Goal: Task Accomplishment & Management: Manage account settings

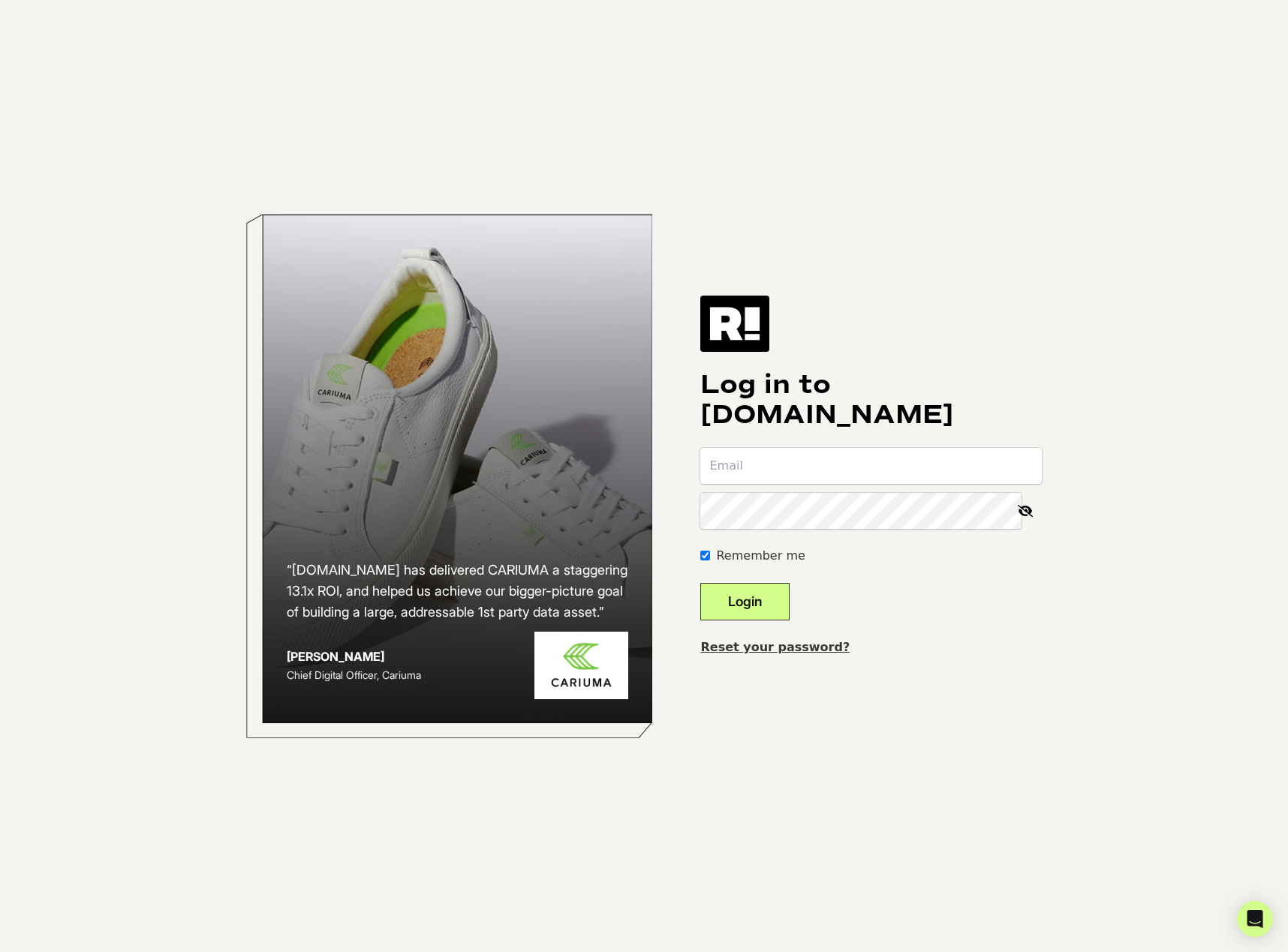
type input "[EMAIL_ADDRESS][DOMAIN_NAME]"
click at [734, 608] on button "Login" at bounding box center [745, 601] width 89 height 38
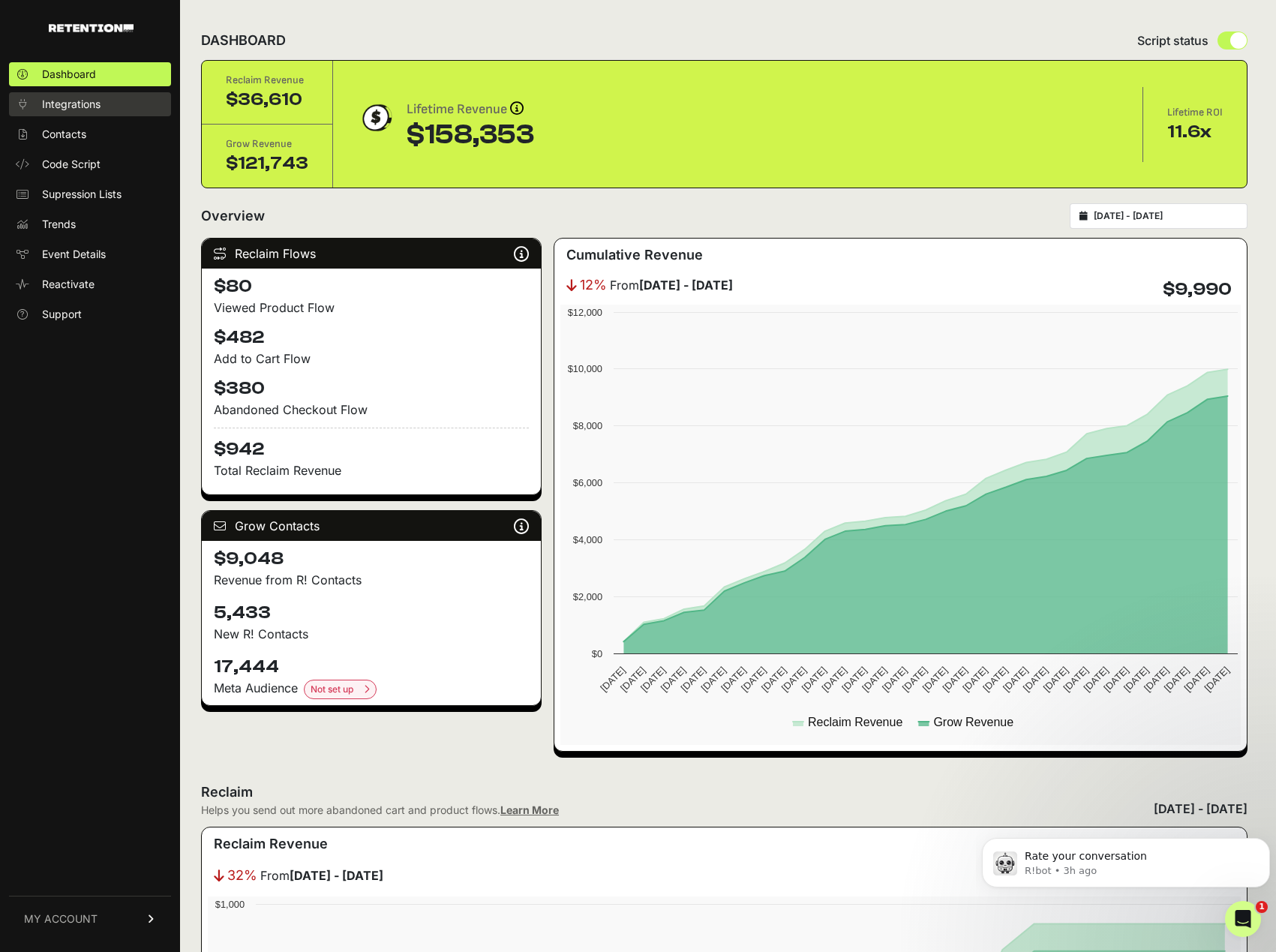
click at [110, 113] on link "Integrations" at bounding box center [89, 105] width 162 height 24
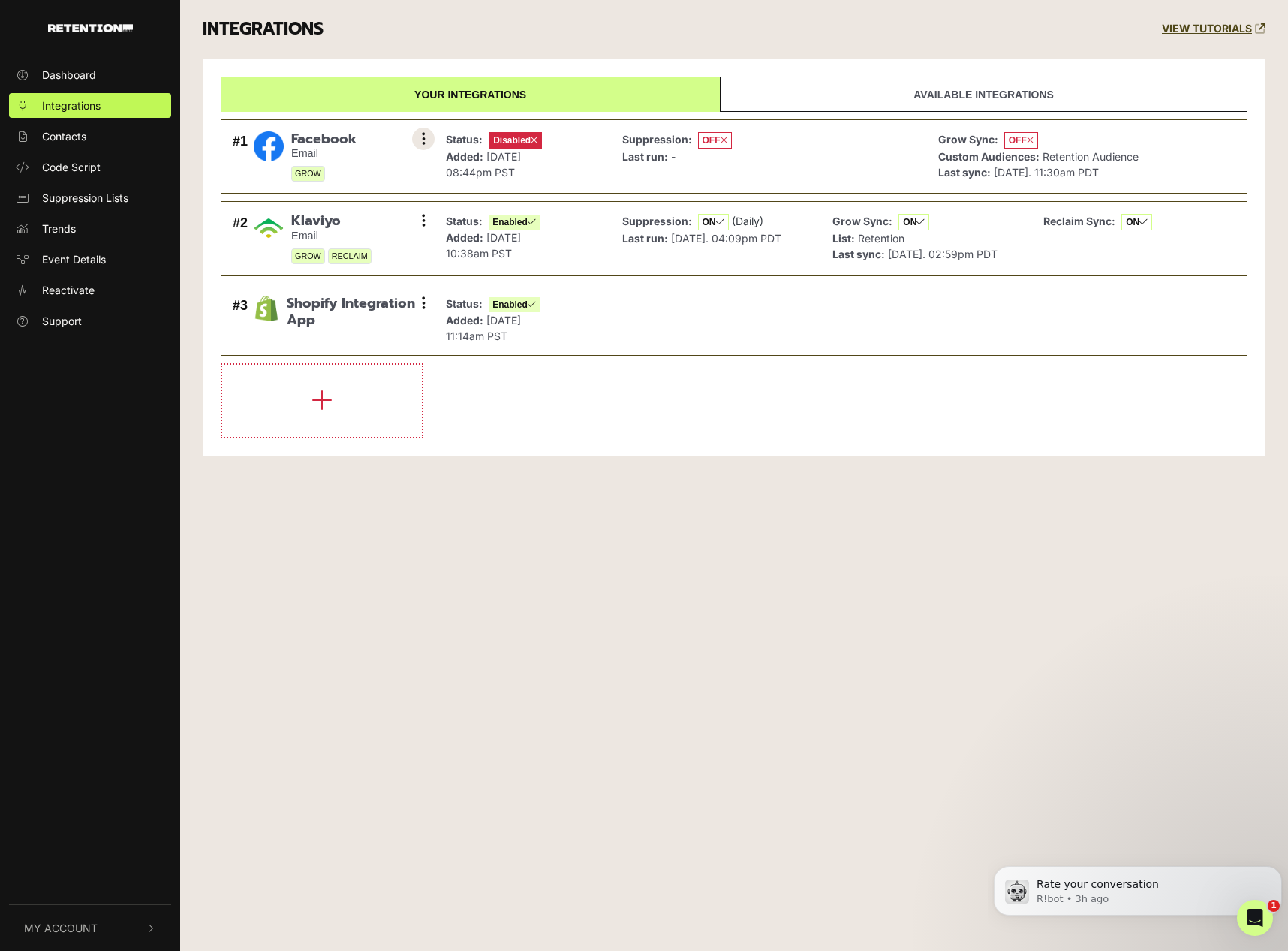
click at [423, 142] on icon at bounding box center [423, 139] width 4 height 15
click at [332, 197] on link "Enable" at bounding box center [331, 206] width 142 height 34
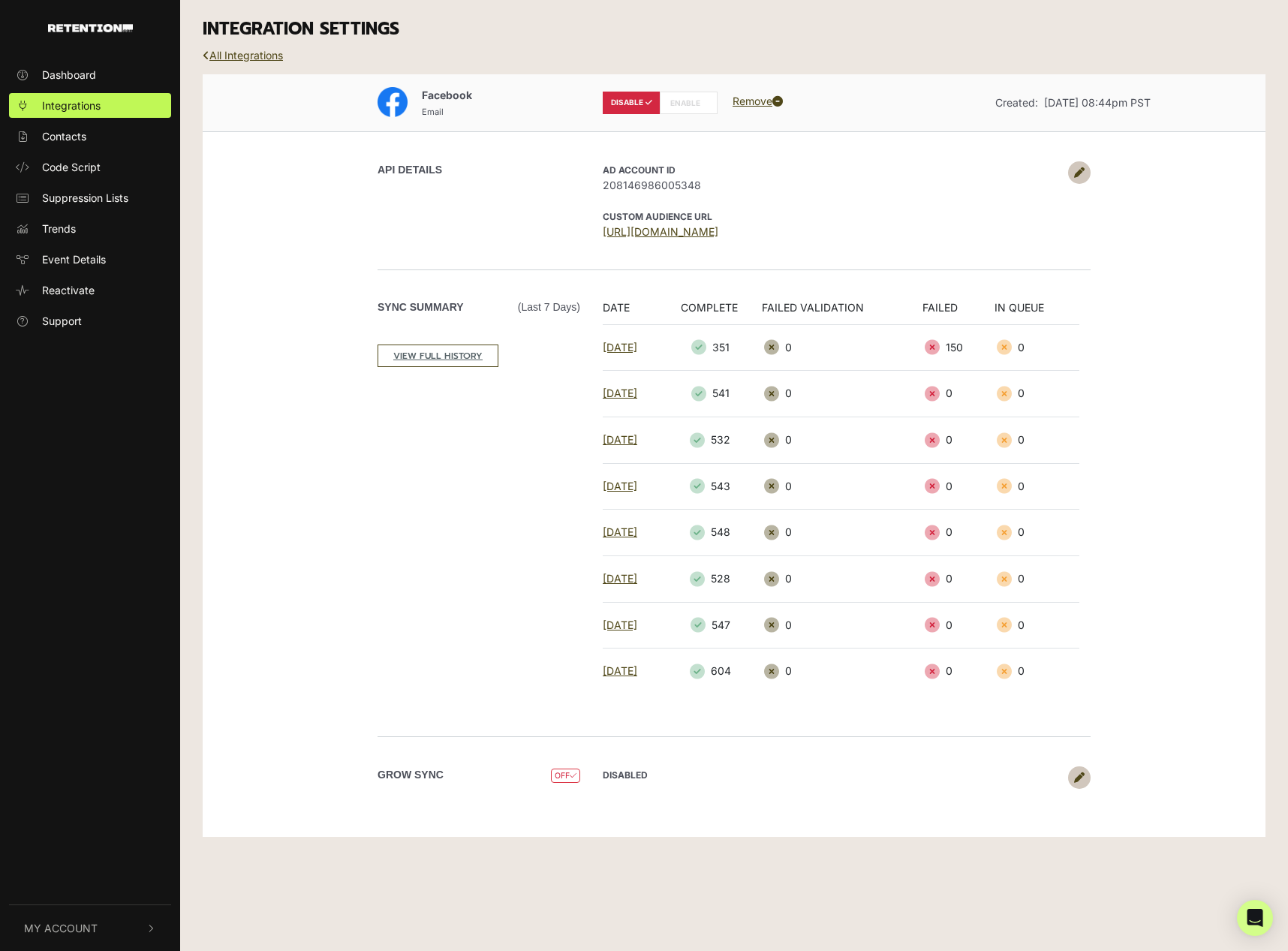
click at [681, 105] on label "ENABLE" at bounding box center [688, 103] width 58 height 23
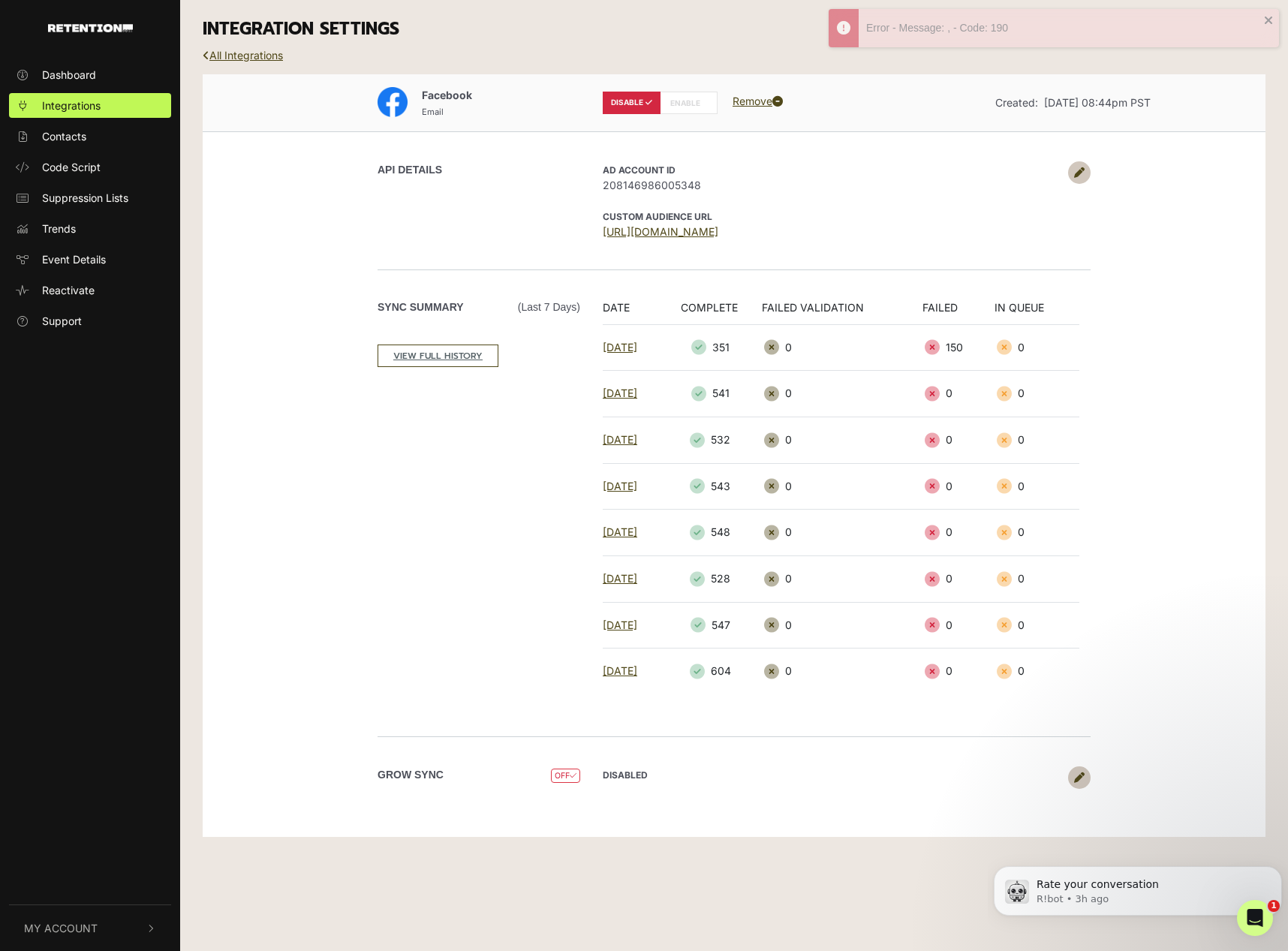
click at [1080, 172] on icon at bounding box center [1079, 172] width 10 height 10
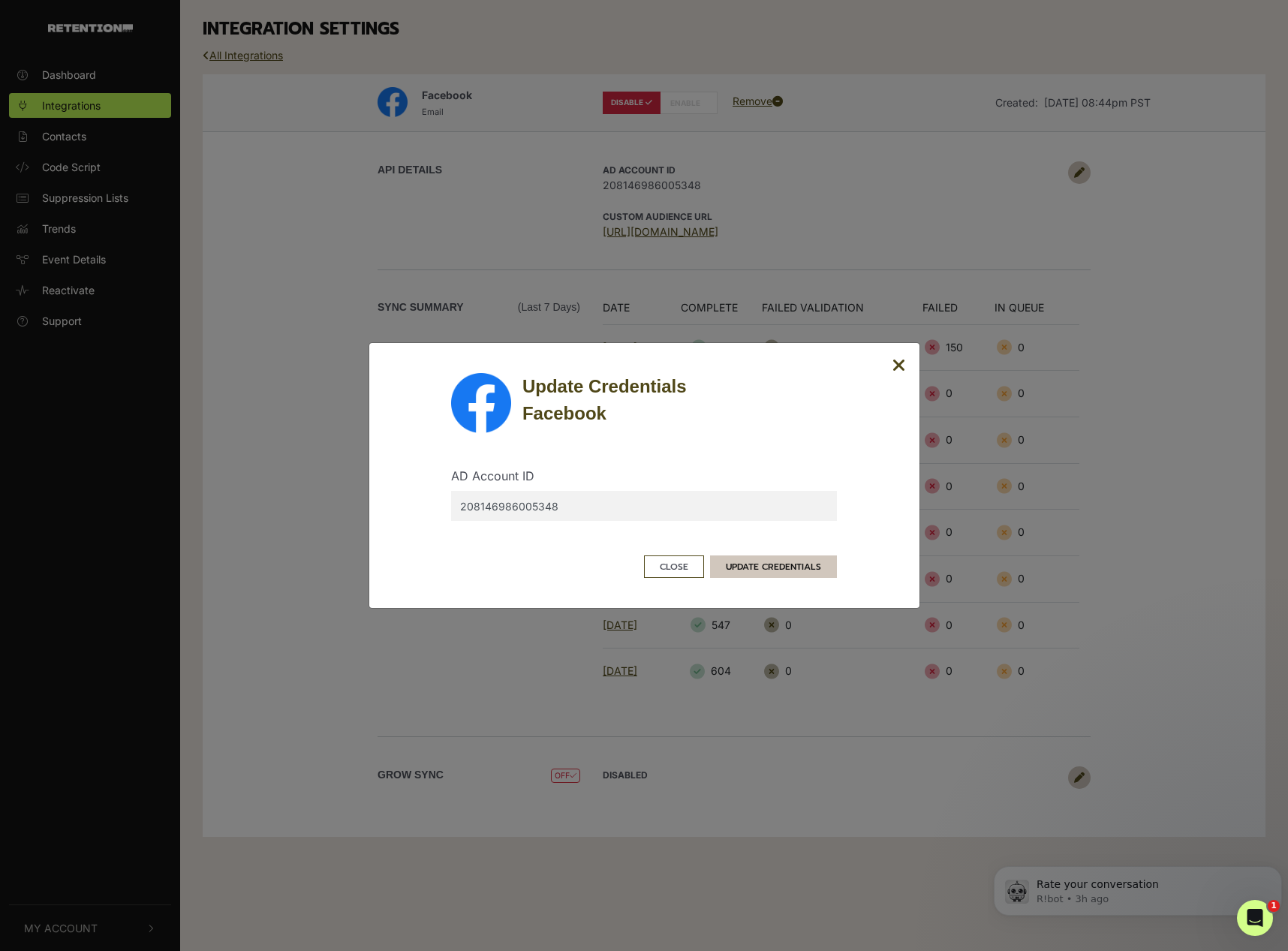
click at [748, 565] on button "UPDATE CREDENTIALS" at bounding box center [774, 567] width 127 height 23
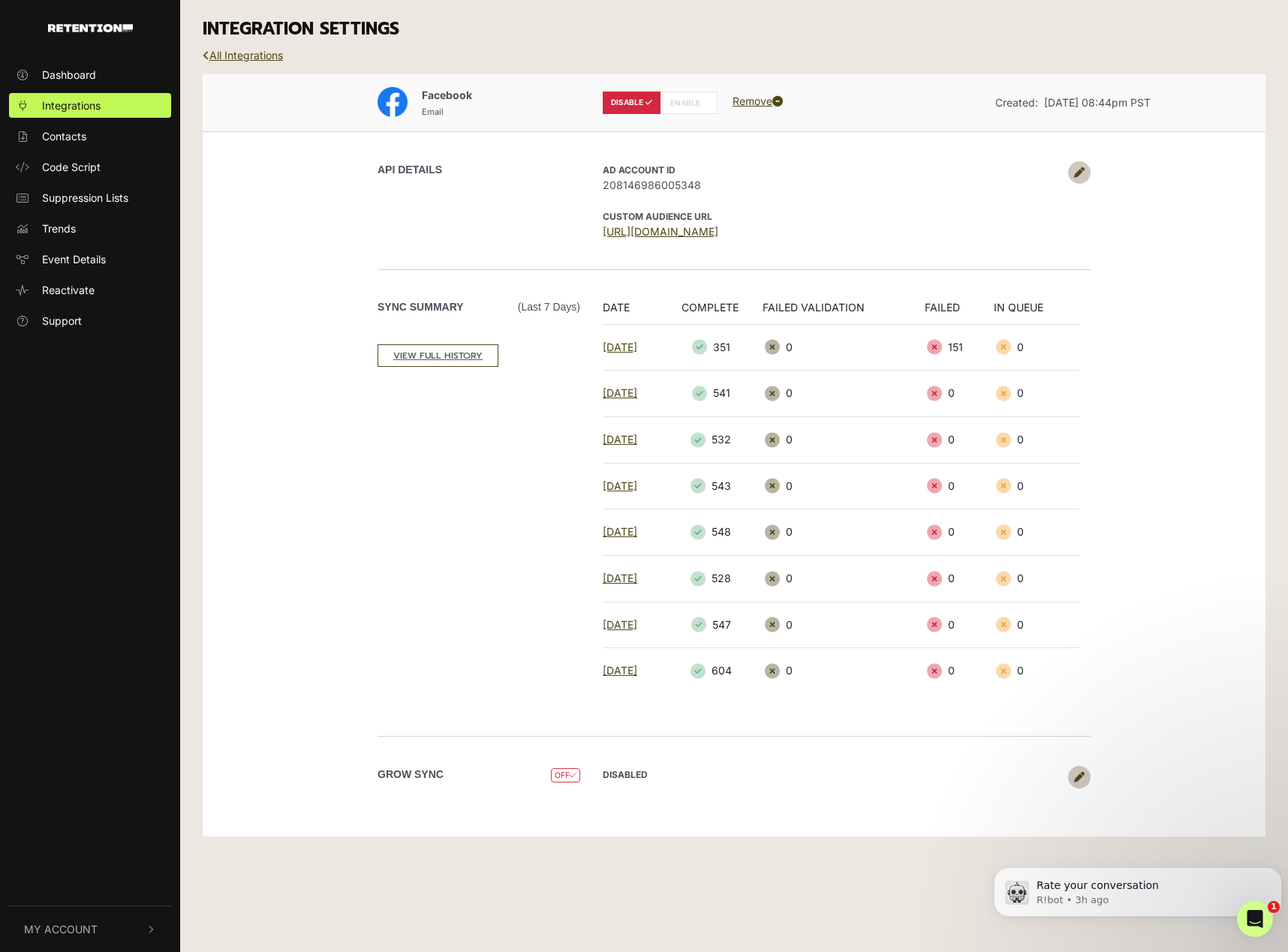
click at [1080, 169] on icon at bounding box center [1079, 172] width 10 height 10
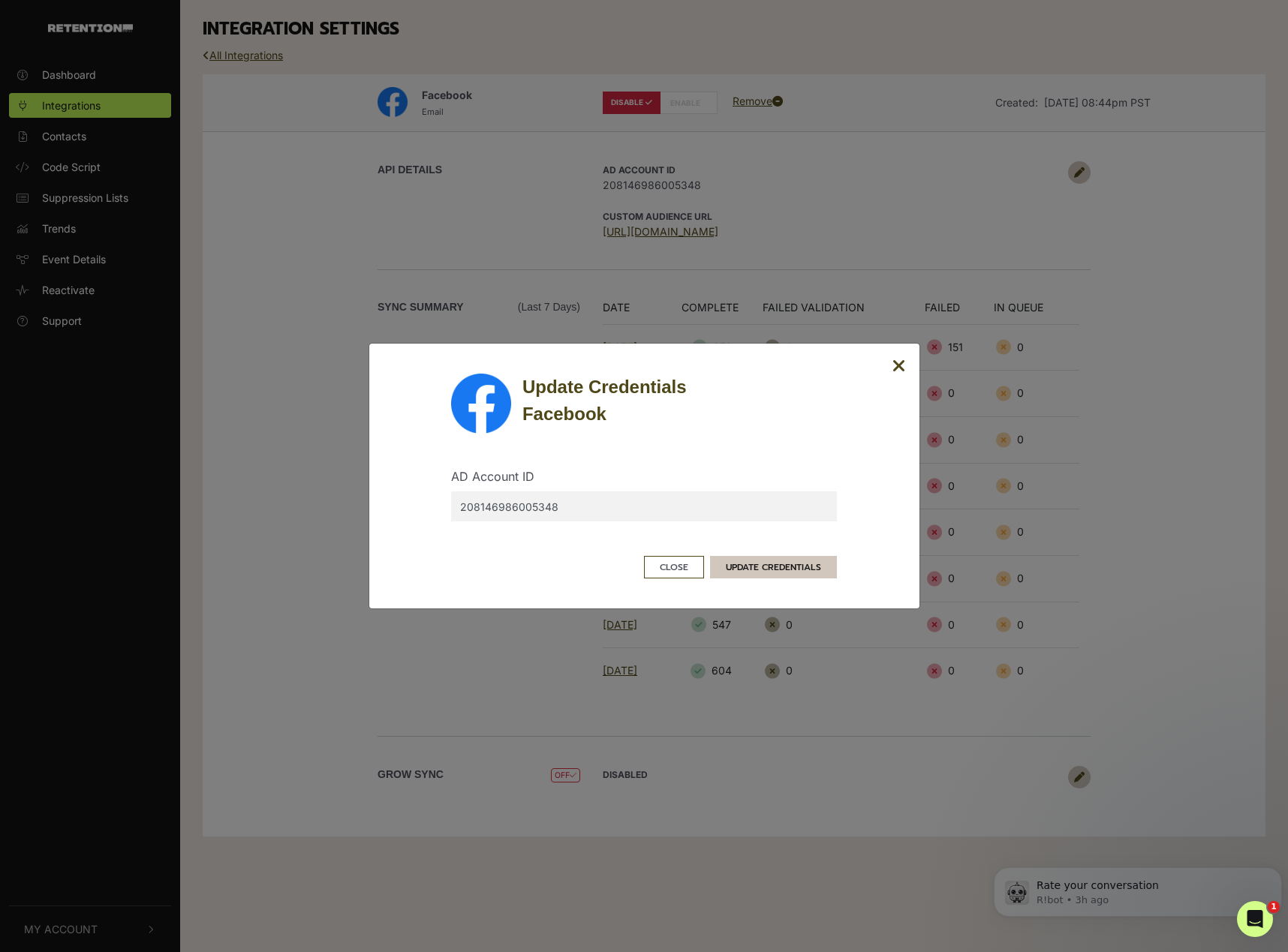
click at [758, 570] on button "UPDATE CREDENTIALS" at bounding box center [774, 567] width 127 height 23
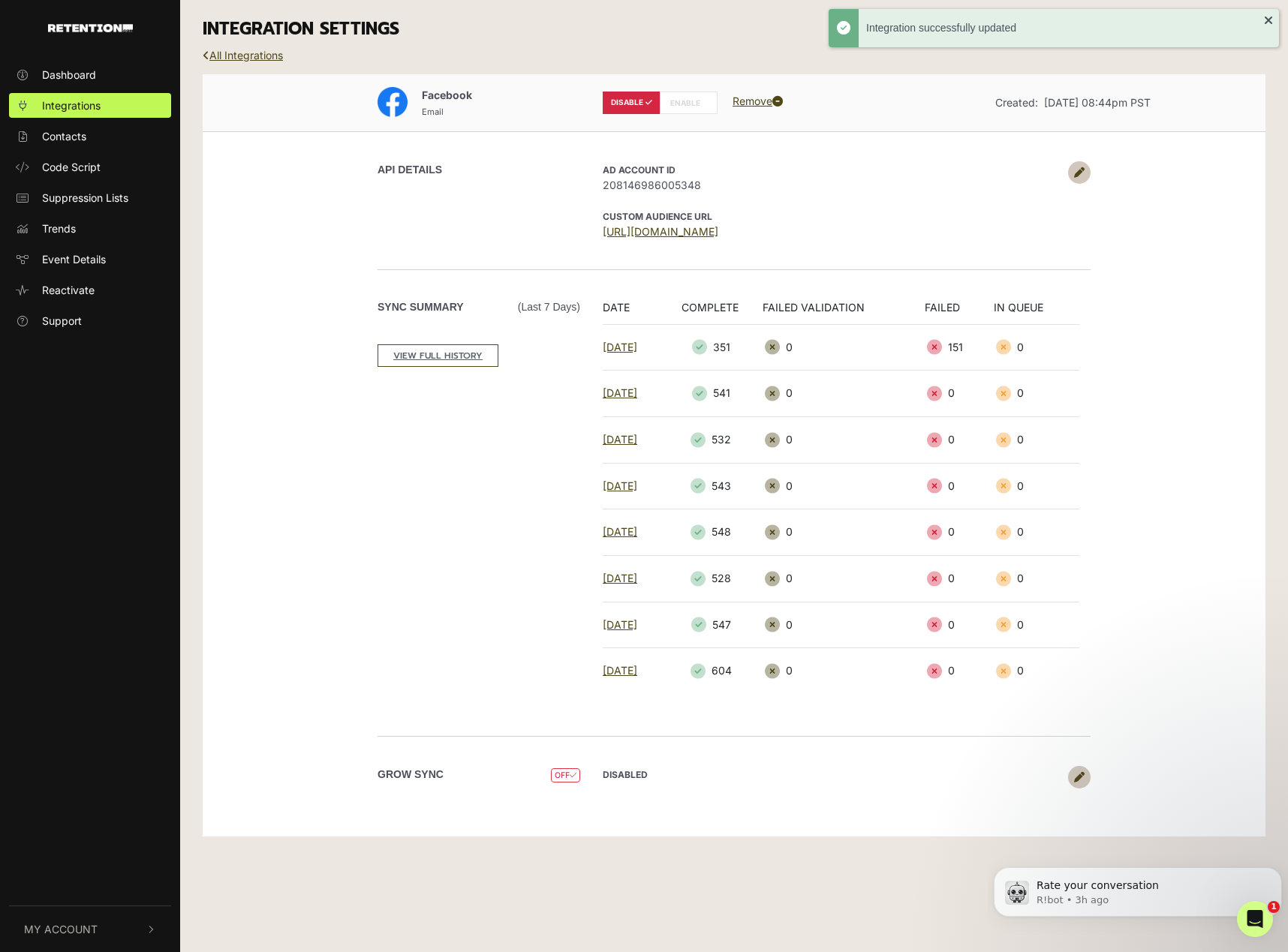
click at [704, 107] on label "ENABLE" at bounding box center [688, 103] width 58 height 23
radio input "false"
radio input "true"
